Goal: Information Seeking & Learning: Learn about a topic

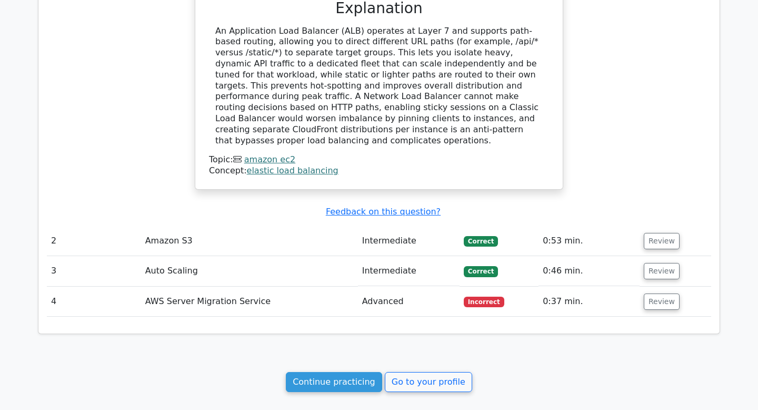
scroll to position [958, 0]
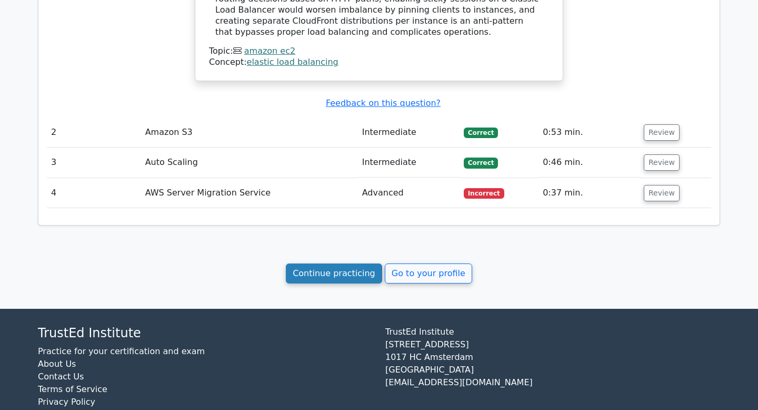
click at [344, 263] on link "Continue practicing" at bounding box center [334, 273] width 96 height 20
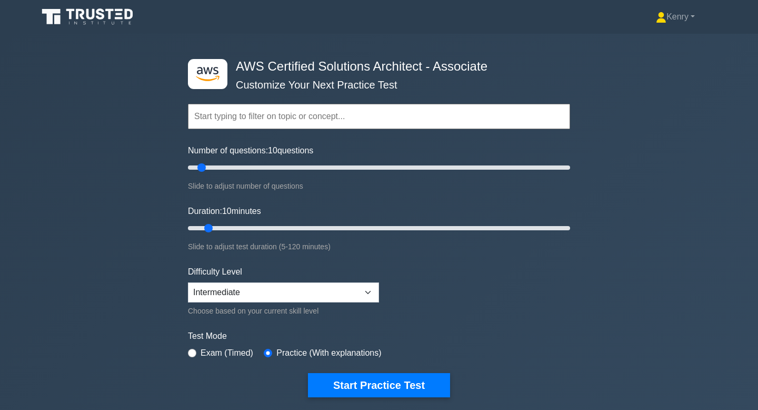
click at [310, 115] on input "text" at bounding box center [379, 116] width 382 height 25
click at [295, 114] on input "text" at bounding box center [379, 116] width 382 height 25
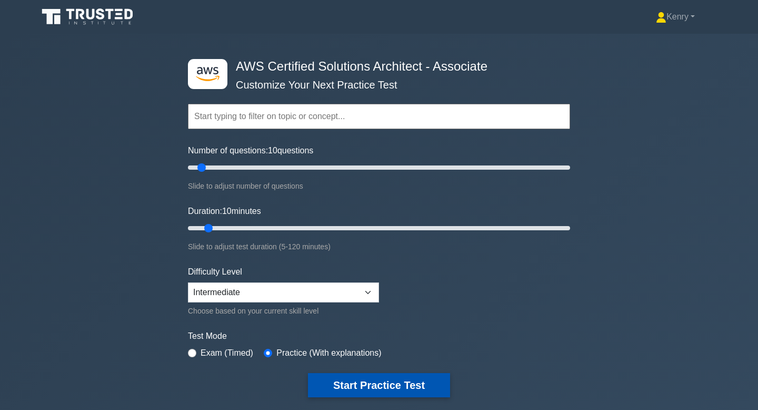
click at [369, 384] on button "Start Practice Test" at bounding box center [379, 385] width 142 height 24
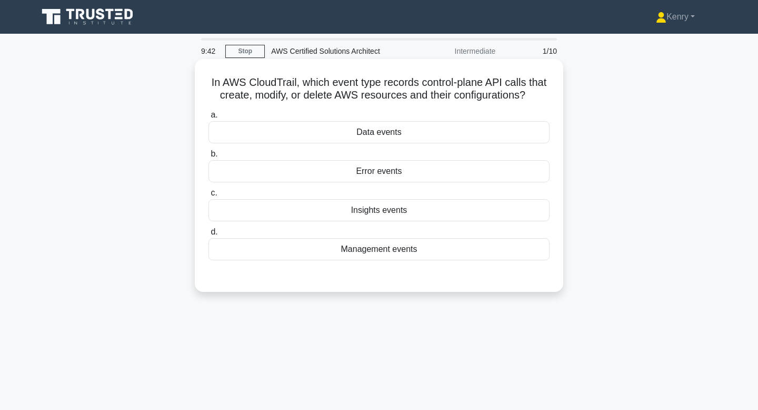
click at [394, 259] on div "Management events" at bounding box center [379, 249] width 341 height 22
click at [209, 235] on input "d. Management events" at bounding box center [209, 232] width 0 height 7
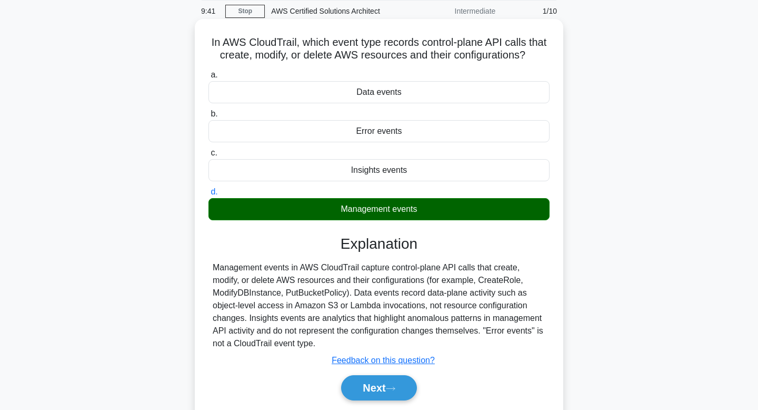
scroll to position [47, 0]
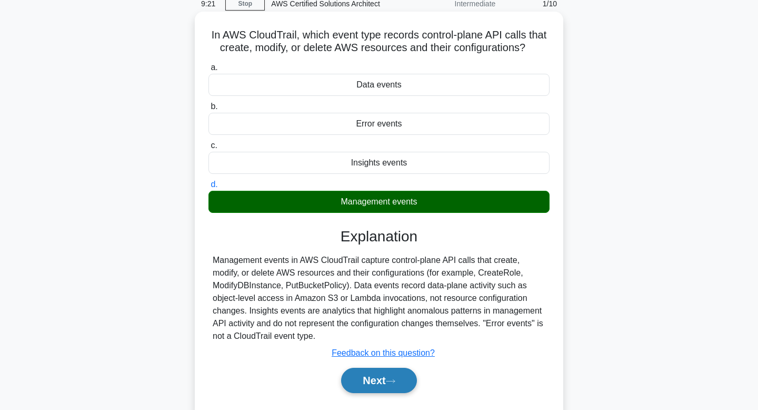
click at [391, 390] on button "Next" at bounding box center [378, 380] width 75 height 25
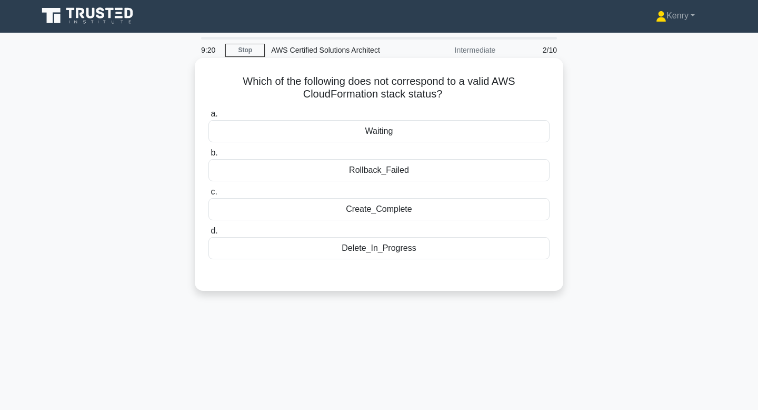
scroll to position [0, 0]
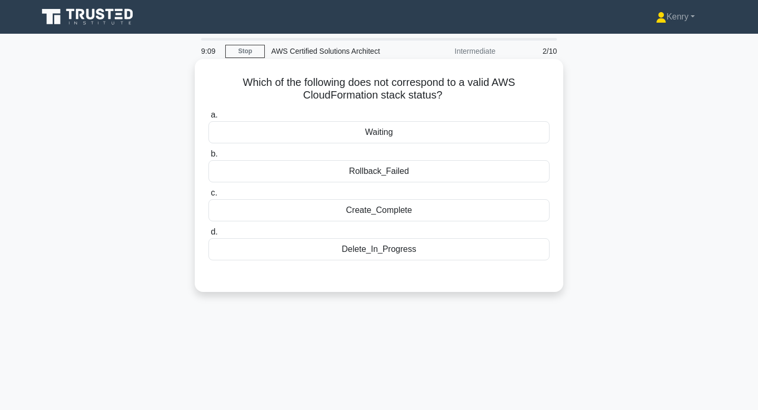
click at [404, 132] on div "Waiting" at bounding box center [379, 132] width 341 height 22
click at [209, 118] on input "a. Waiting" at bounding box center [209, 115] width 0 height 7
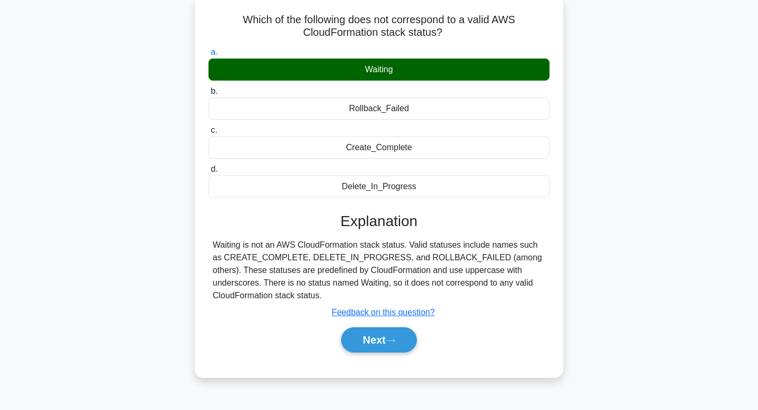
scroll to position [74, 0]
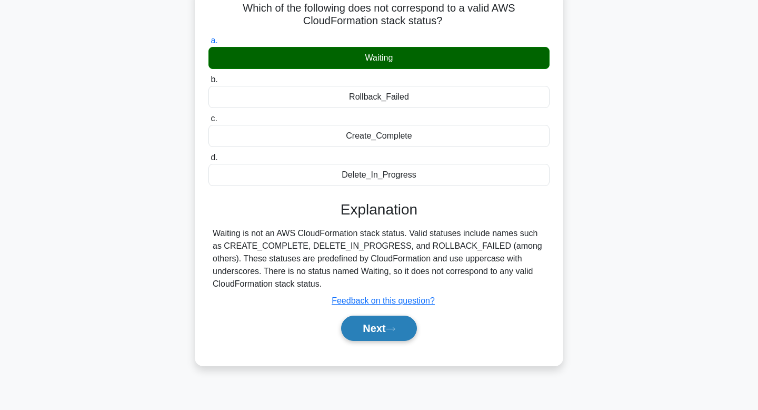
click at [370, 330] on button "Next" at bounding box center [378, 327] width 75 height 25
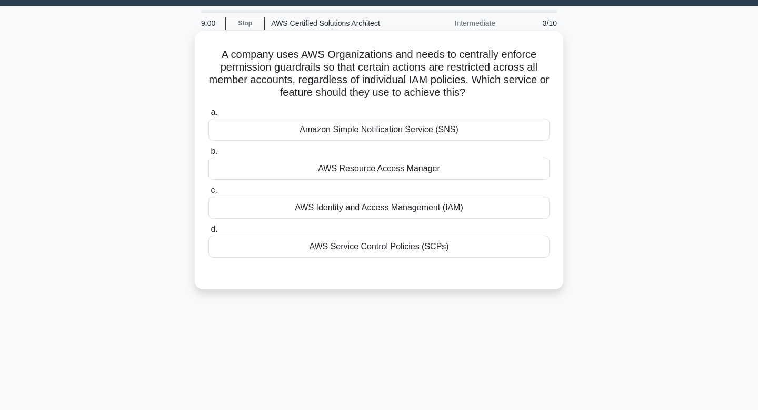
scroll to position [9, 0]
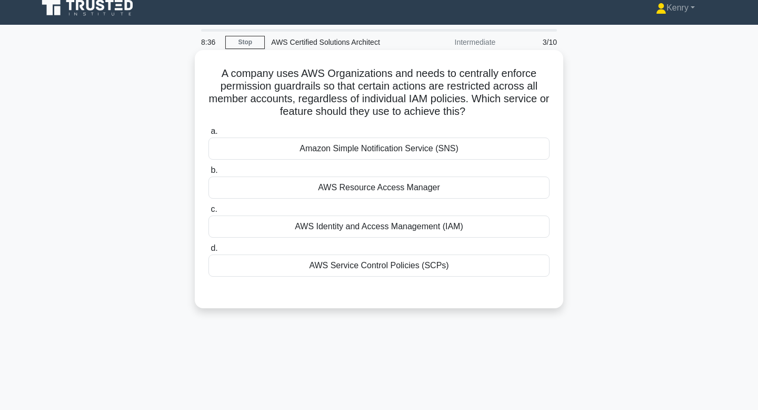
click at [378, 233] on div "AWS Identity and Access Management (IAM)" at bounding box center [379, 226] width 341 height 22
click at [209, 213] on input "c. AWS Identity and Access Management (IAM)" at bounding box center [209, 209] width 0 height 7
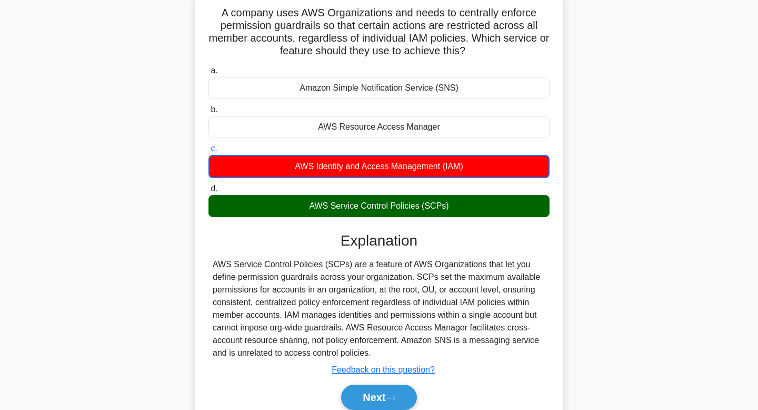
scroll to position [86, 0]
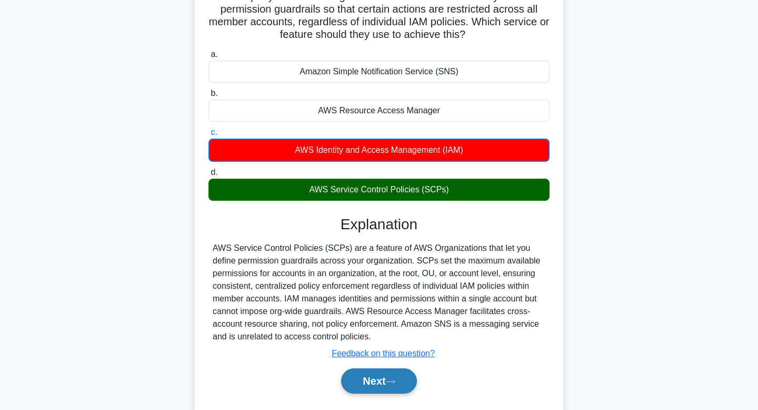
click at [384, 380] on button "Next" at bounding box center [378, 380] width 75 height 25
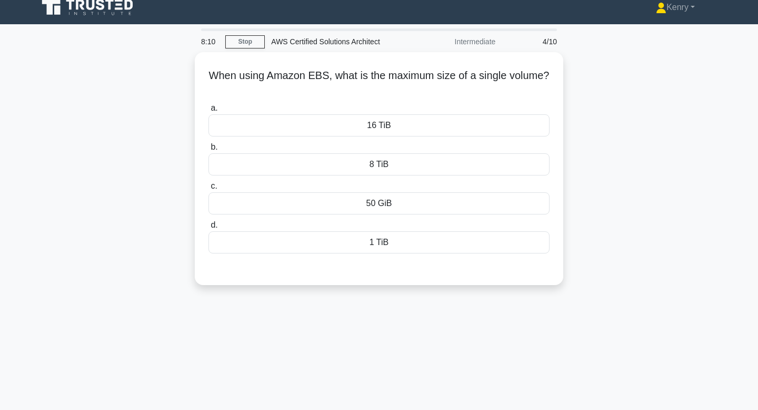
scroll to position [0, 0]
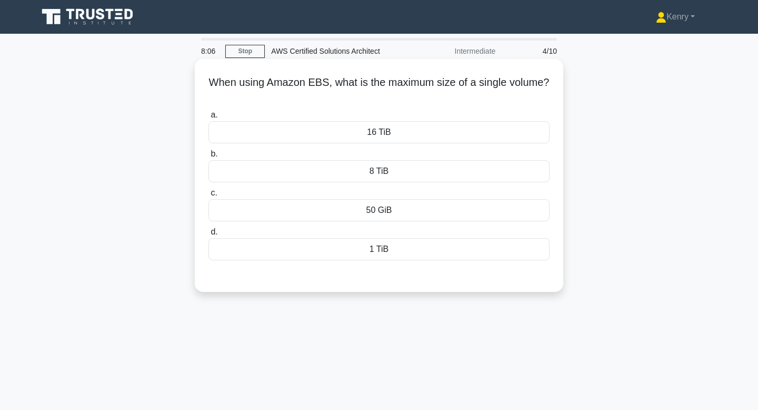
click at [377, 219] on div "50 GiB" at bounding box center [379, 210] width 341 height 22
click at [209, 196] on input "c. 50 GiB" at bounding box center [209, 193] width 0 height 7
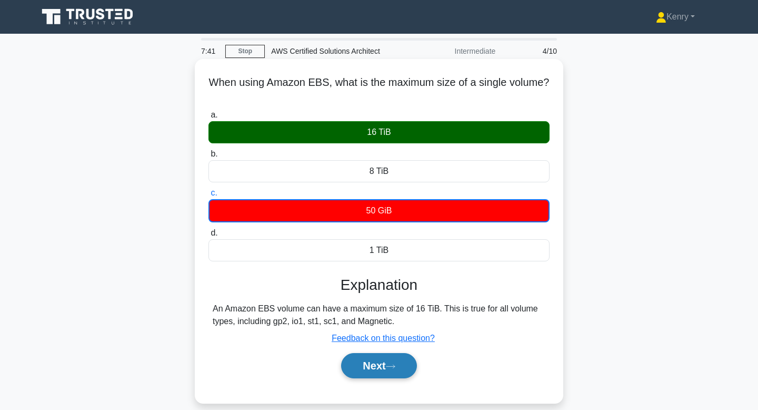
click at [392, 369] on icon at bounding box center [390, 366] width 9 height 6
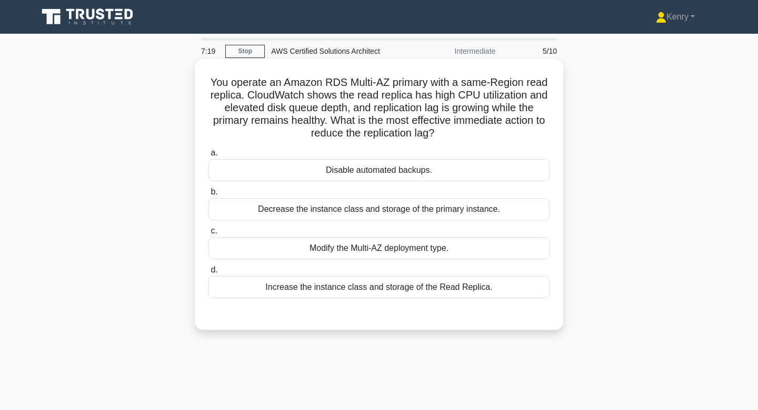
click at [407, 284] on div "Increase the instance class and storage of the Read Replica." at bounding box center [379, 287] width 341 height 22
click at [209, 273] on input "d. Increase the instance class and storage of the Read Replica." at bounding box center [209, 269] width 0 height 7
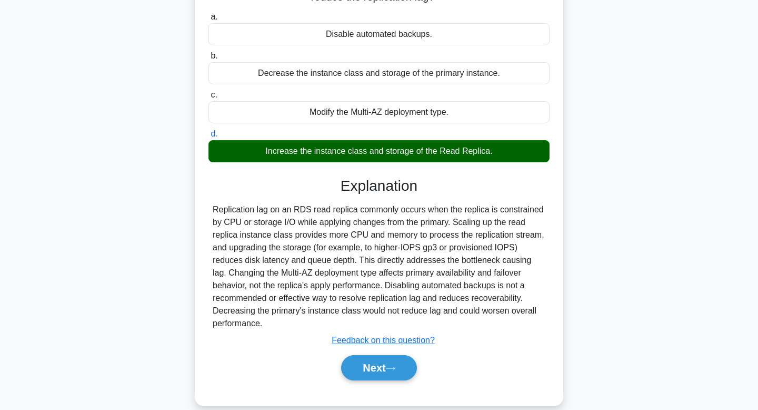
scroll to position [143, 0]
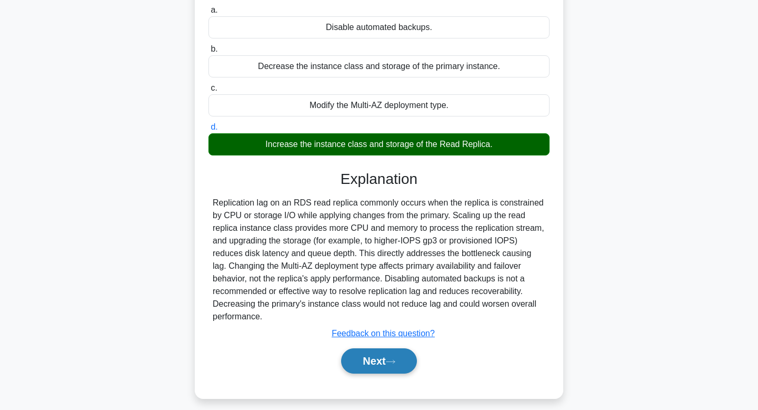
click at [380, 359] on button "Next" at bounding box center [378, 360] width 75 height 25
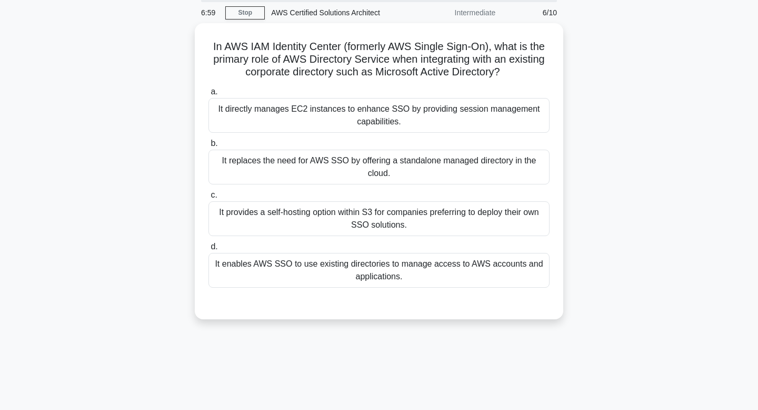
scroll to position [5, 0]
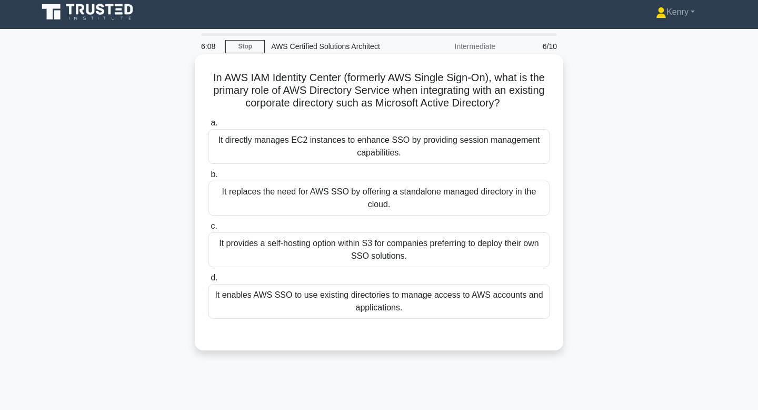
click at [278, 294] on div "It enables AWS SSO to use existing directories to manage access to AWS accounts…" at bounding box center [379, 301] width 341 height 35
click at [209, 281] on input "d. It enables AWS SSO to use existing directories to manage access to AWS accou…" at bounding box center [209, 277] width 0 height 7
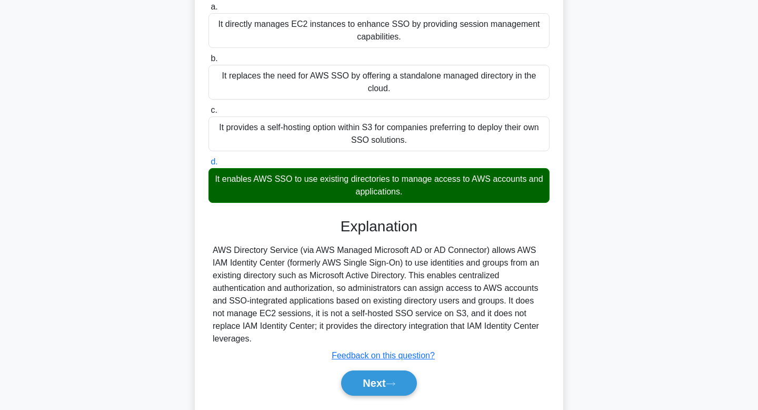
scroll to position [159, 0]
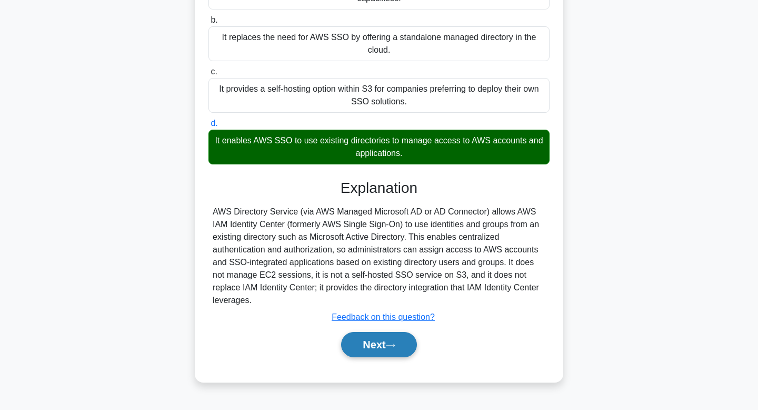
click at [373, 348] on button "Next" at bounding box center [378, 344] width 75 height 25
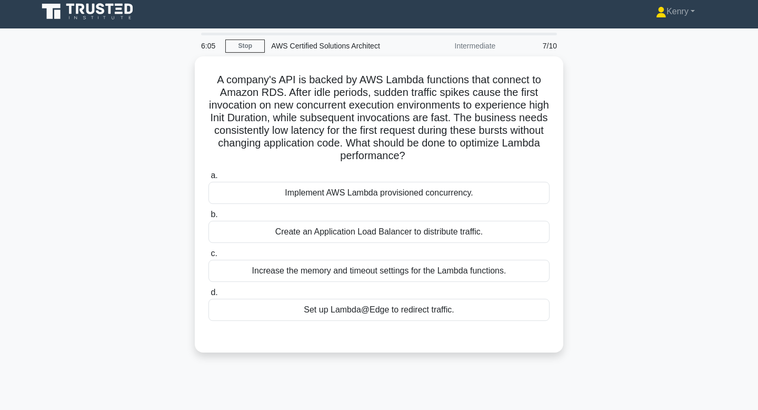
scroll to position [0, 0]
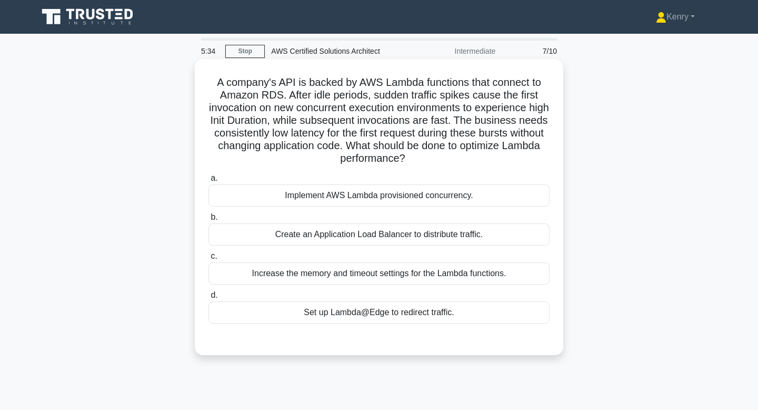
click at [303, 196] on div "Implement AWS Lambda provisioned concurrency." at bounding box center [379, 195] width 341 height 22
click at [209, 182] on input "a. Implement AWS Lambda provisioned concurrency." at bounding box center [209, 178] width 0 height 7
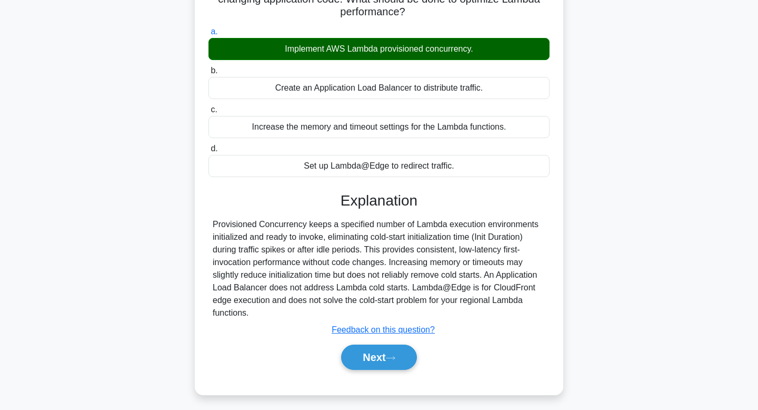
scroll to position [150, 0]
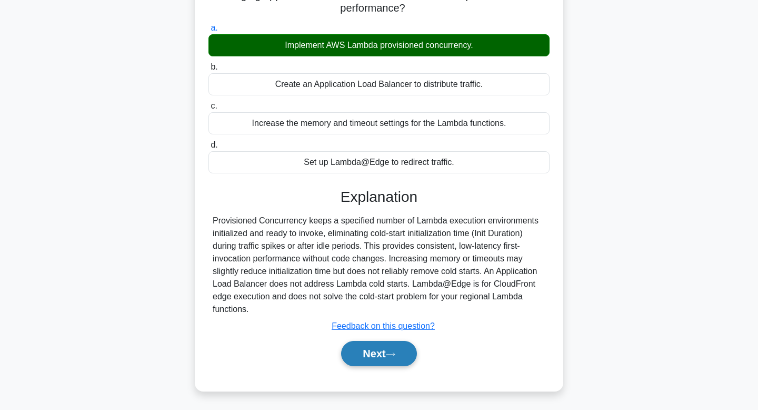
click at [372, 354] on button "Next" at bounding box center [378, 353] width 75 height 25
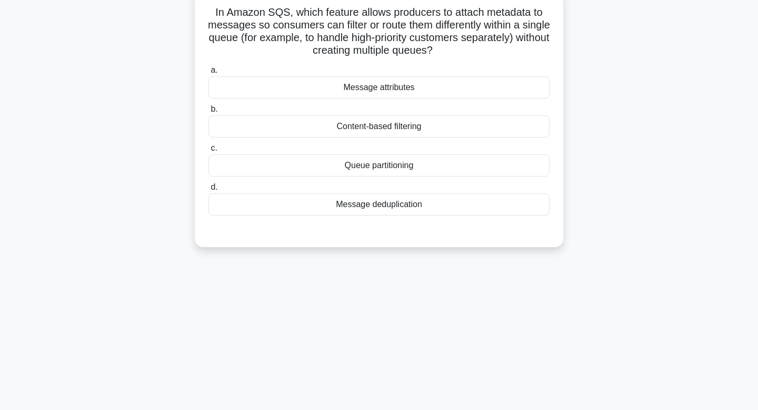
scroll to position [0, 0]
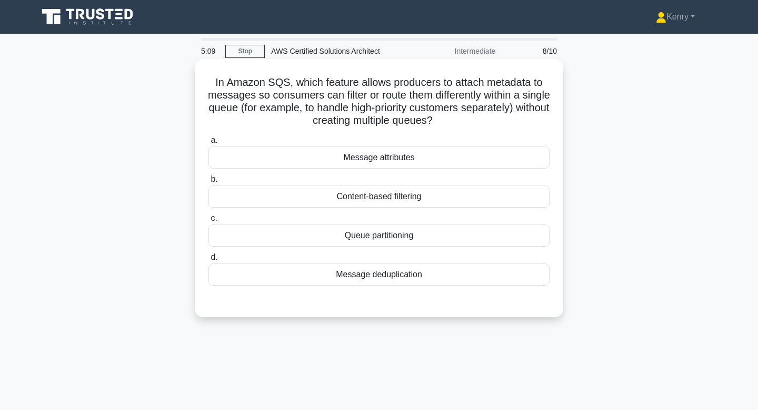
click at [402, 158] on div "Message attributes" at bounding box center [379, 157] width 341 height 22
click at [209, 144] on input "a. Message attributes" at bounding box center [209, 140] width 0 height 7
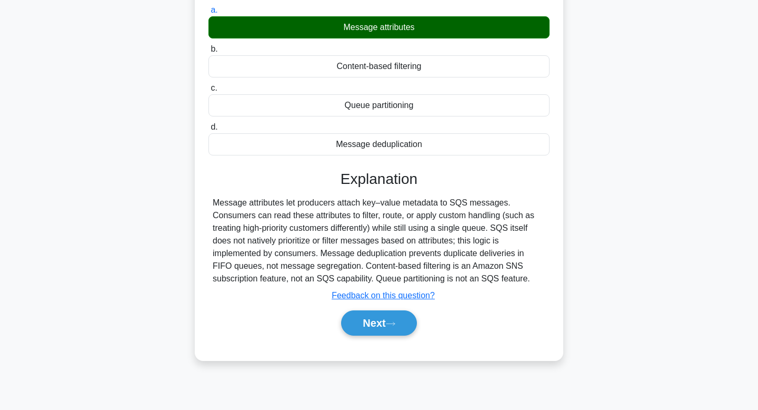
scroll to position [137, 0]
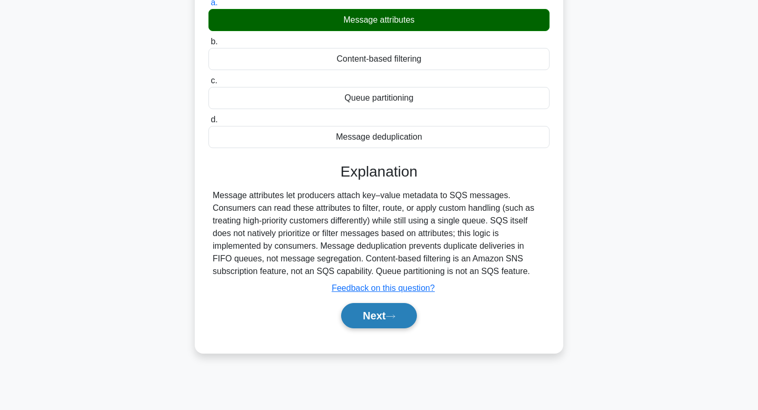
click at [367, 322] on button "Next" at bounding box center [378, 315] width 75 height 25
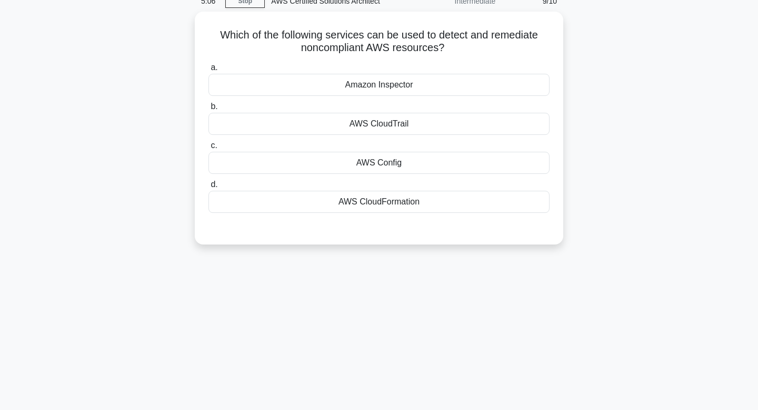
scroll to position [0, 0]
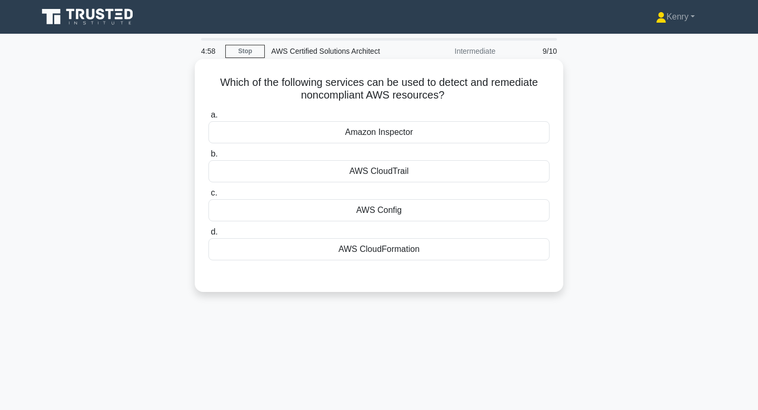
click at [424, 174] on div "AWS CloudTrail" at bounding box center [379, 171] width 341 height 22
click at [209, 157] on input "b. AWS CloudTrail" at bounding box center [209, 154] width 0 height 7
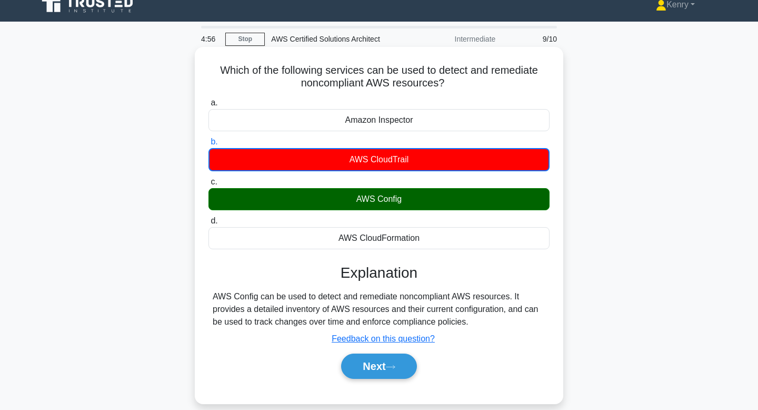
scroll to position [13, 0]
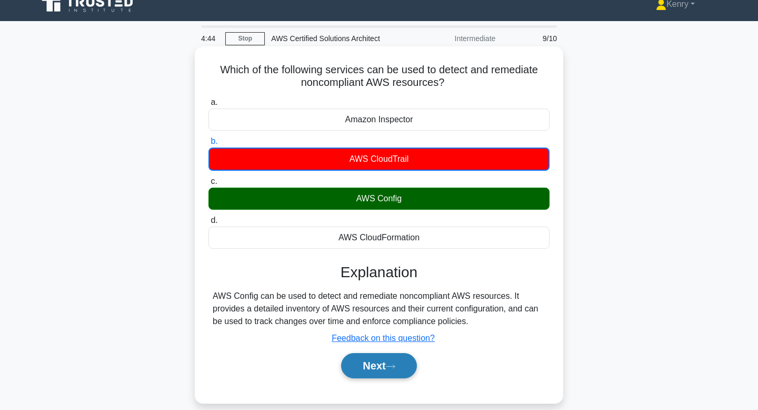
click at [377, 371] on button "Next" at bounding box center [378, 365] width 75 height 25
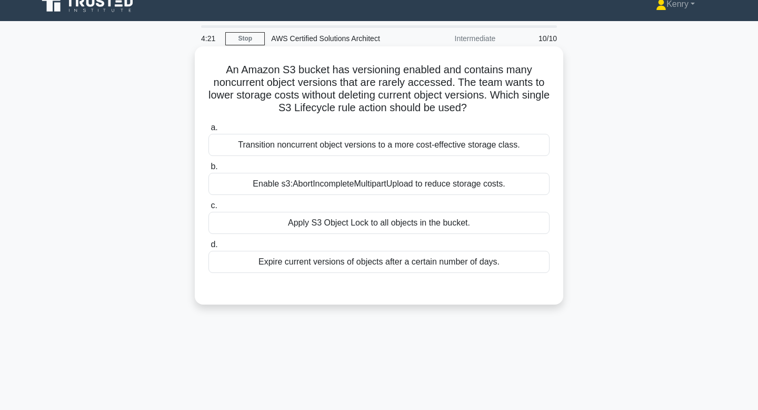
click at [322, 147] on div "Transition noncurrent object versions to a more cost-effective storage class." at bounding box center [379, 145] width 341 height 22
click at [209, 131] on input "a. Transition noncurrent object versions to a more cost-effective storage class." at bounding box center [209, 127] width 0 height 7
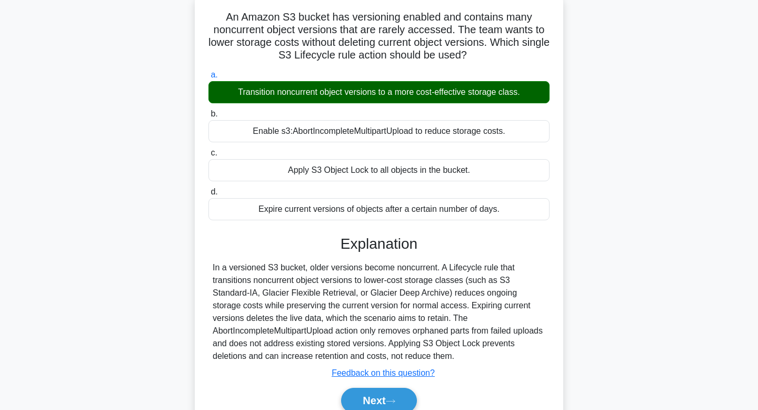
scroll to position [159, 0]
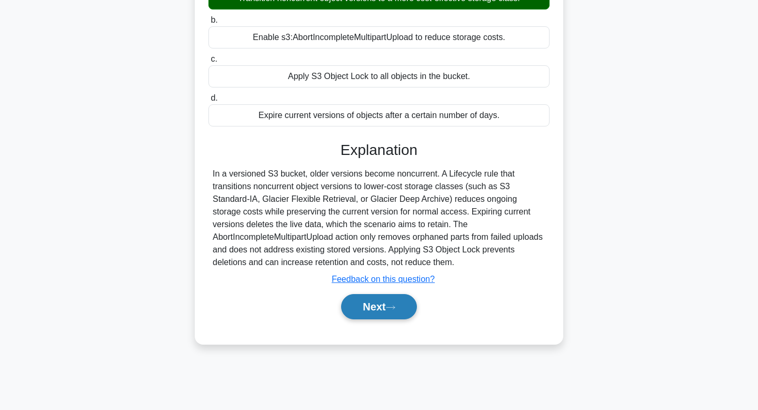
click at [379, 307] on button "Next" at bounding box center [378, 306] width 75 height 25
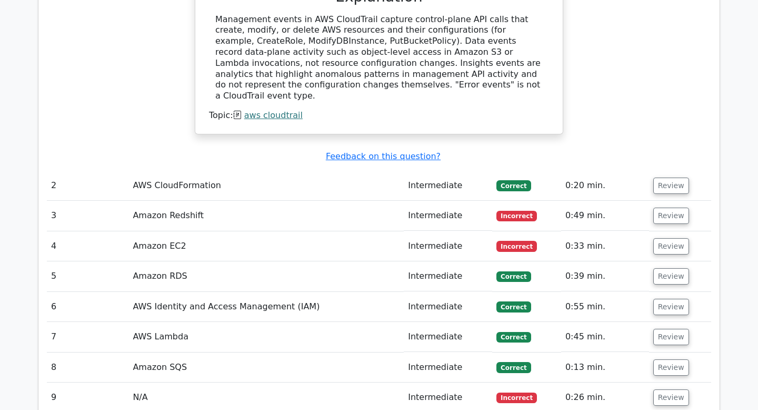
scroll to position [924, 0]
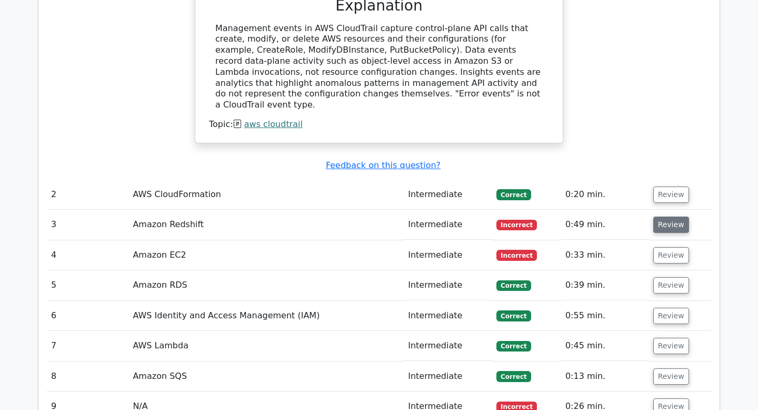
click at [670, 216] on button "Review" at bounding box center [672, 224] width 36 height 16
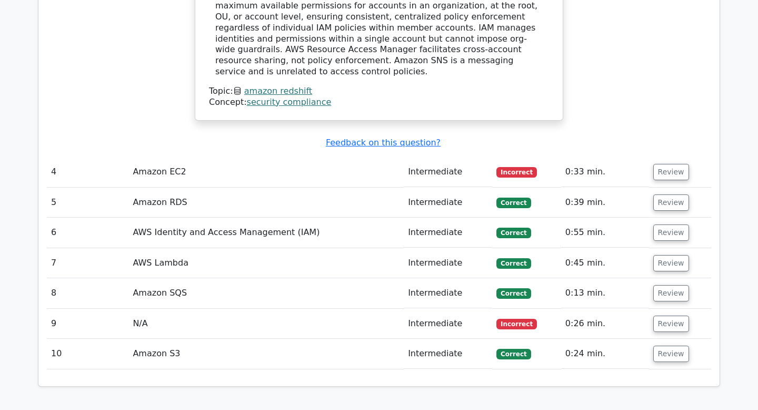
scroll to position [1416, 0]
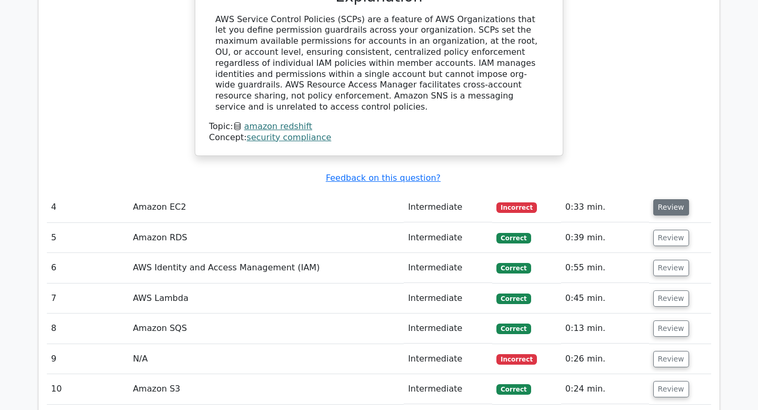
click at [674, 199] on button "Review" at bounding box center [672, 207] width 36 height 16
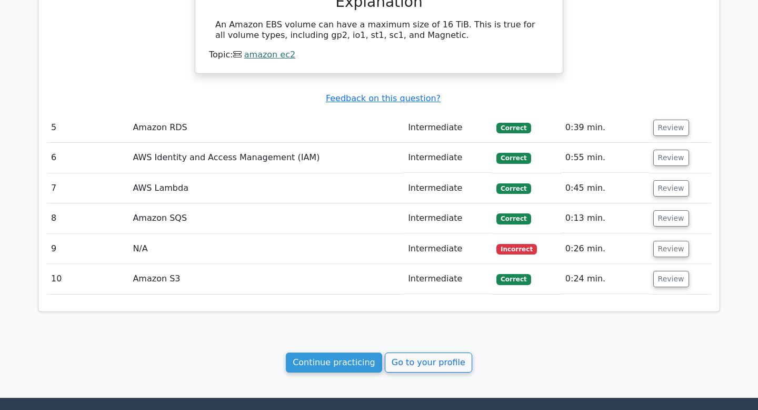
scroll to position [1897, 0]
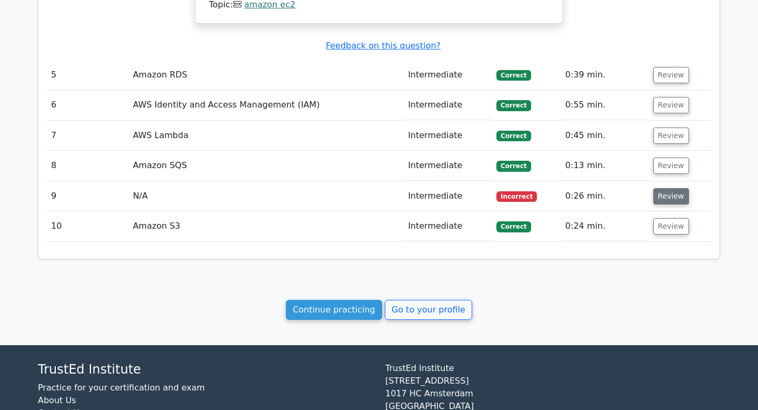
click at [674, 188] on button "Review" at bounding box center [672, 196] width 36 height 16
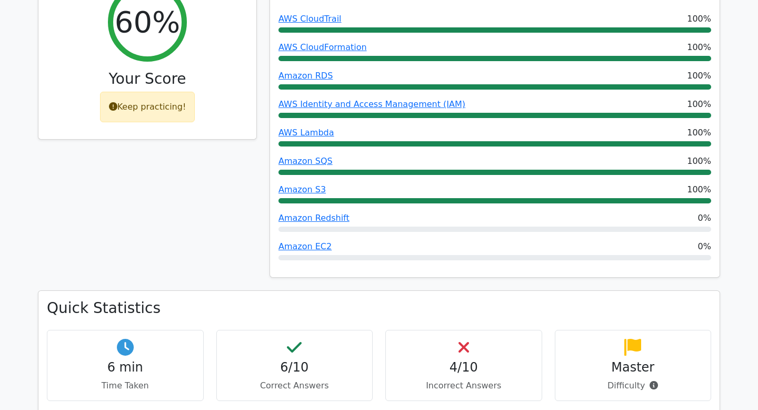
scroll to position [0, 0]
